Goal: Find specific page/section: Find specific page/section

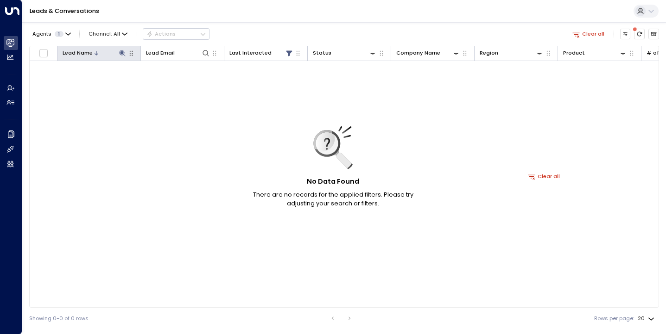
click at [95, 53] on icon at bounding box center [97, 53] width 6 height 6
click at [123, 56] on icon at bounding box center [122, 53] width 7 height 7
click at [171, 81] on button "button" at bounding box center [167, 81] width 12 height 12
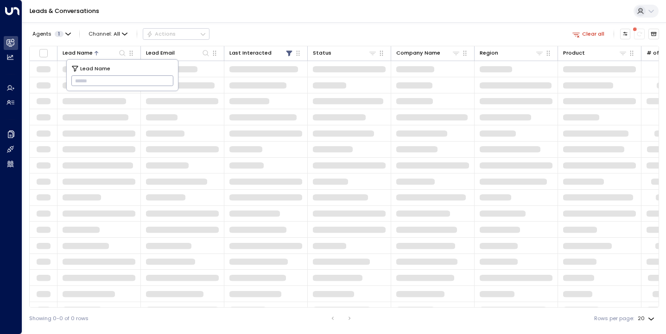
click at [165, 82] on input "text" at bounding box center [122, 81] width 102 height 15
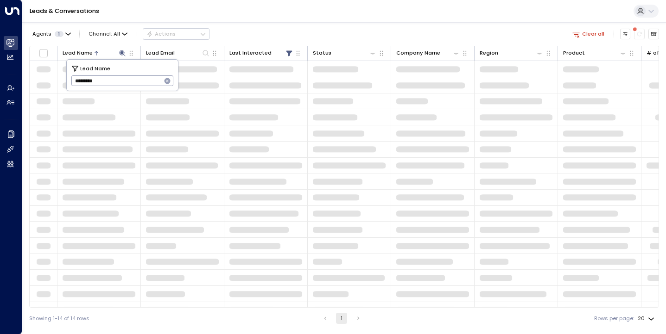
type input "*********"
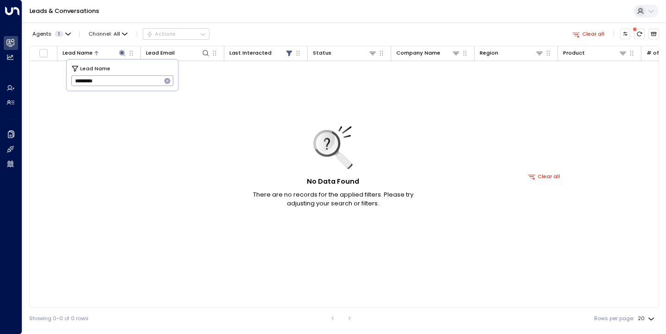
click at [167, 80] on icon "button" at bounding box center [167, 81] width 6 height 6
